Goal: Task Accomplishment & Management: Use online tool/utility

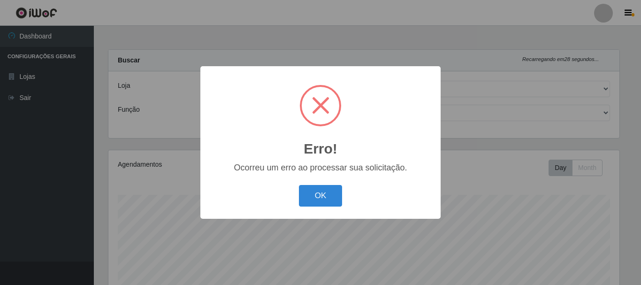
select select "249"
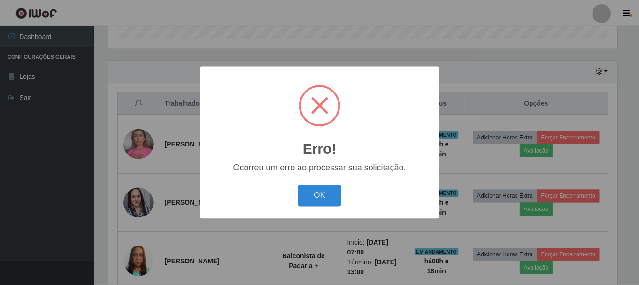
scroll to position [195, 511]
click at [313, 196] on button "OK" at bounding box center [321, 196] width 44 height 22
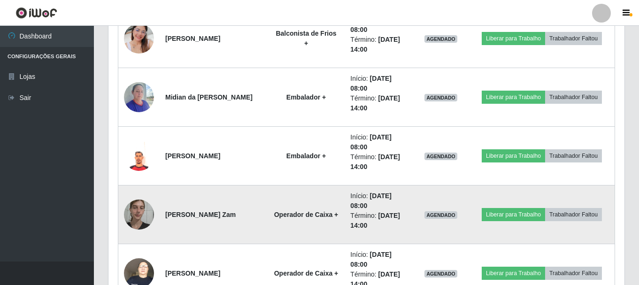
scroll to position [531, 0]
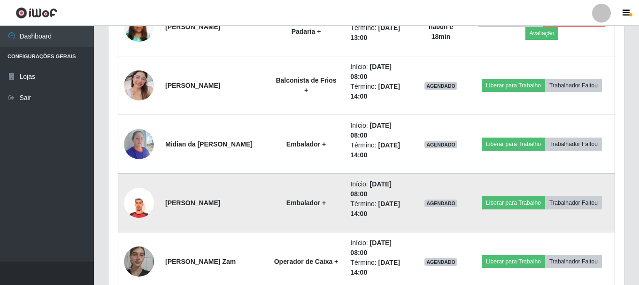
click at [153, 208] on td at bounding box center [139, 203] width 42 height 59
click at [148, 208] on img at bounding box center [139, 203] width 30 height 30
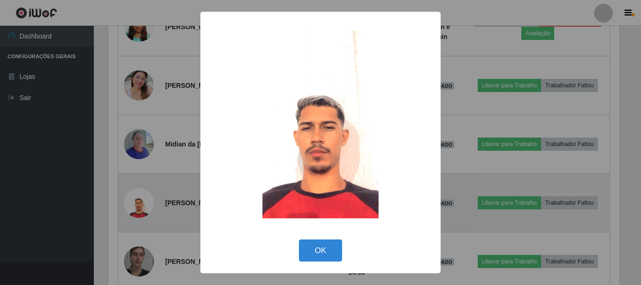
click at [148, 208] on div "× OK Cancel" at bounding box center [320, 142] width 641 height 285
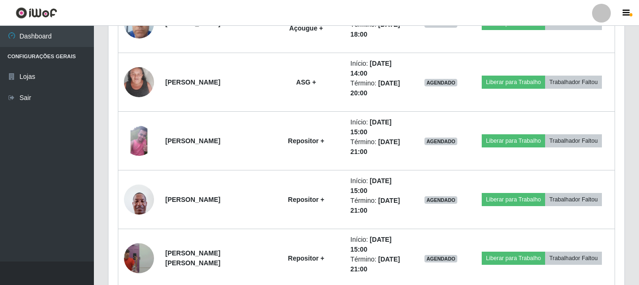
scroll to position [1567, 0]
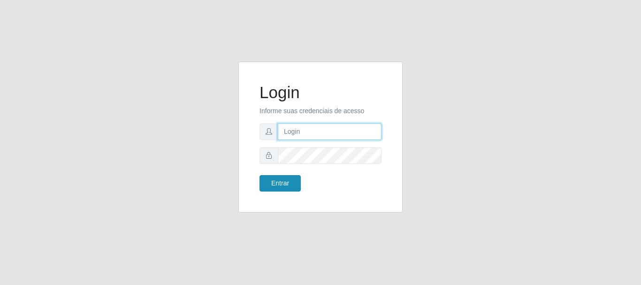
type input "adriana@bemais"
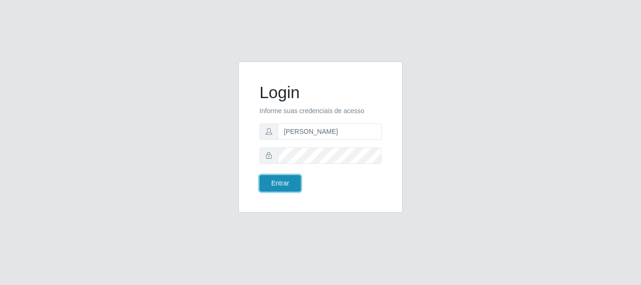
click at [288, 181] on button "Entrar" at bounding box center [279, 183] width 41 height 16
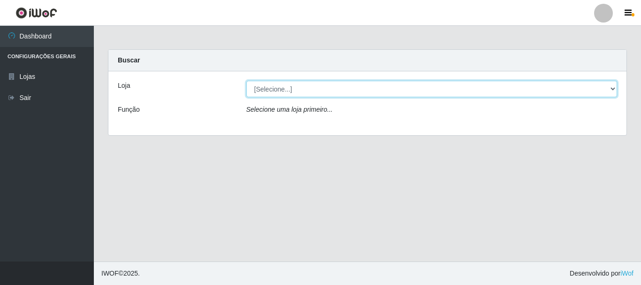
click at [430, 94] on select "[Selecione...] Bemais Supermercados - Três Ruas" at bounding box center [431, 89] width 371 height 16
select select "249"
click at [246, 81] on select "[Selecione...] Bemais Supermercados - Três Ruas" at bounding box center [431, 89] width 371 height 16
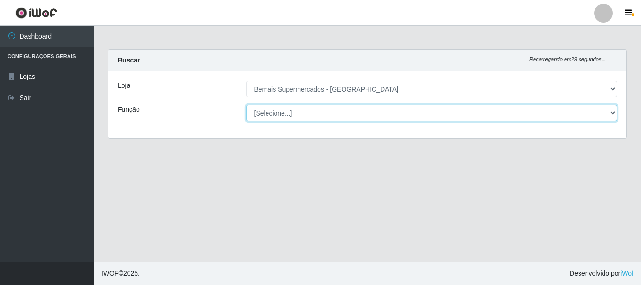
click at [602, 109] on select "[Selecione...] ASG ASG + ASG ++ Auxiliar de Depósito Auxiliar de Depósito + Aux…" at bounding box center [431, 113] width 371 height 16
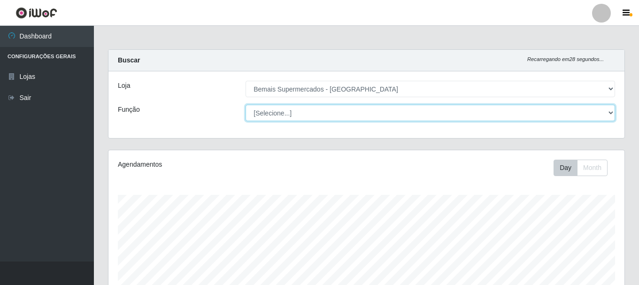
scroll to position [195, 516]
select select "120"
click at [245, 105] on select "[Selecione...] ASG ASG + ASG ++ Auxiliar de Depósito Auxiliar de Depósito + Aux…" at bounding box center [429, 113] width 369 height 16
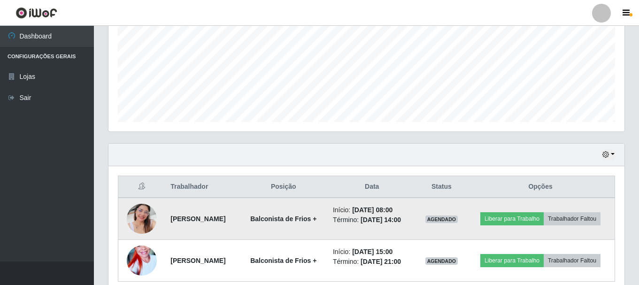
scroll to position [255, 0]
